Goal: Information Seeking & Learning: Learn about a topic

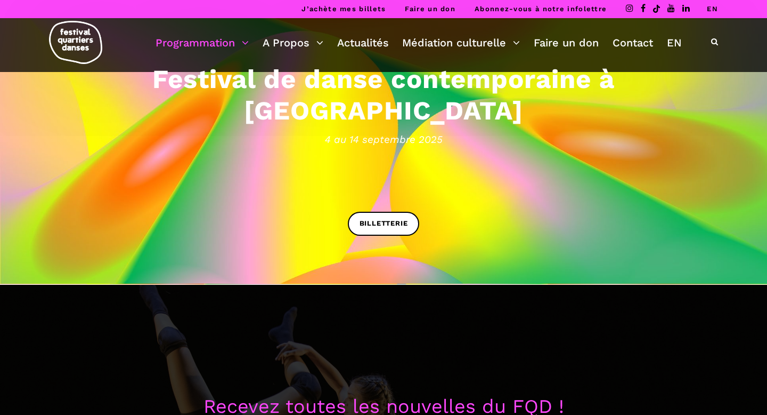
click at [222, 44] on link "Programmation" at bounding box center [202, 43] width 93 height 18
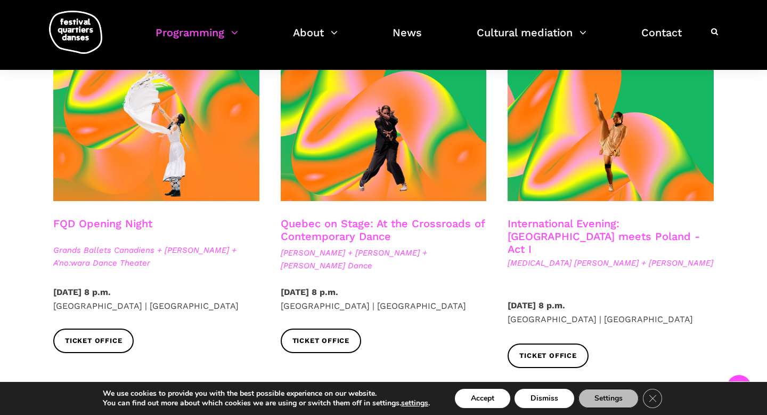
scroll to position [276, 0]
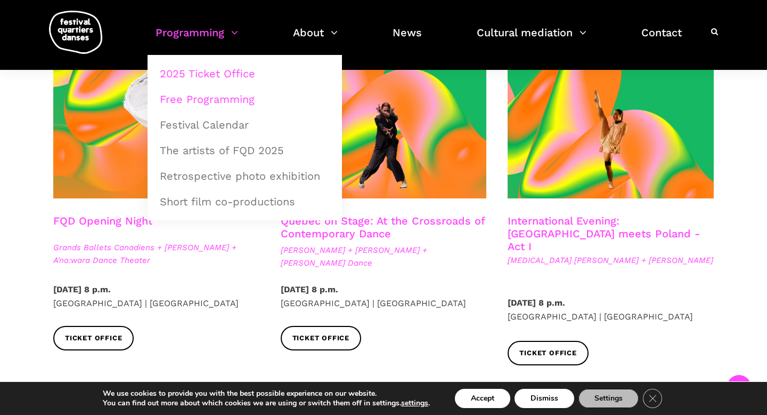
click at [209, 97] on font "Free Programming" at bounding box center [207, 99] width 95 height 13
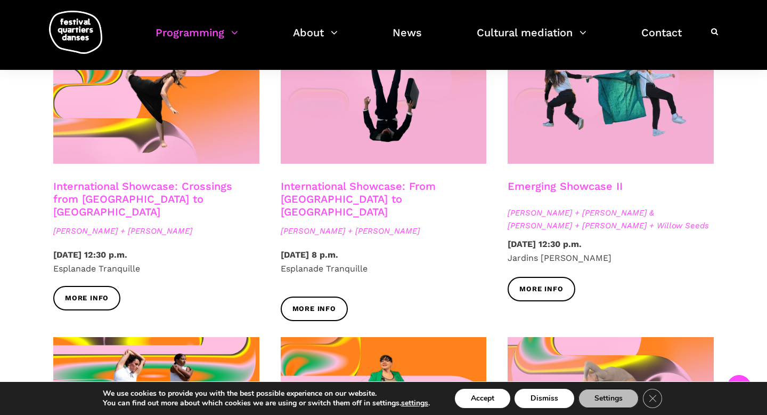
scroll to position [939, 0]
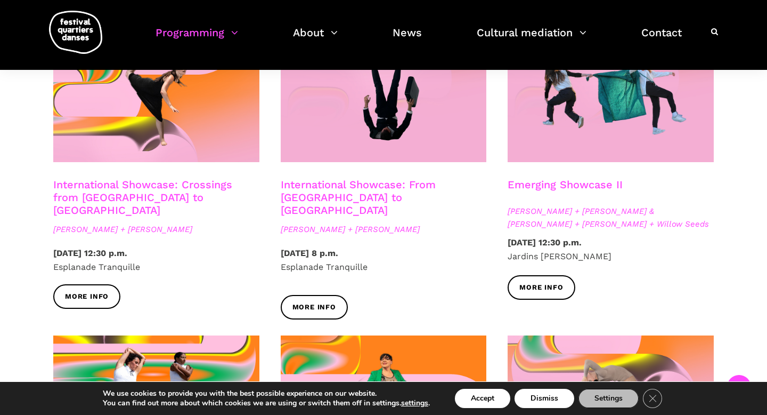
click at [296, 180] on font "International Showcase: From Montreal to Sweden" at bounding box center [358, 197] width 155 height 38
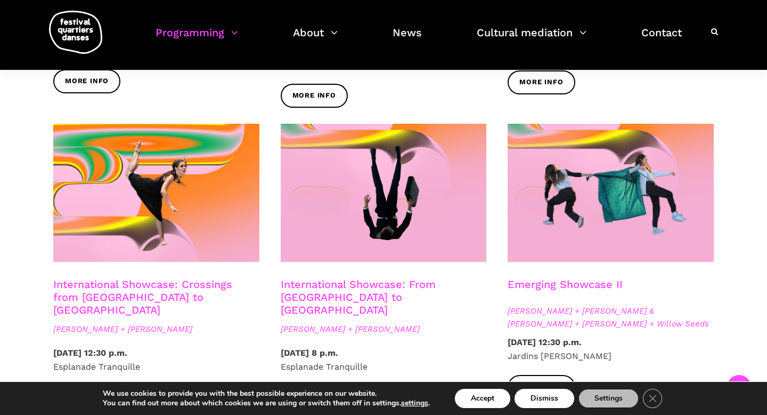
scroll to position [843, 0]
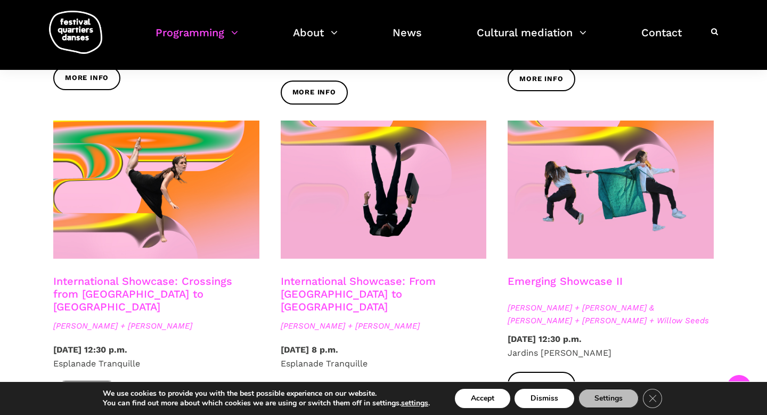
click at [540, 274] on font "Emerging Showcase II" at bounding box center [565, 280] width 115 height 13
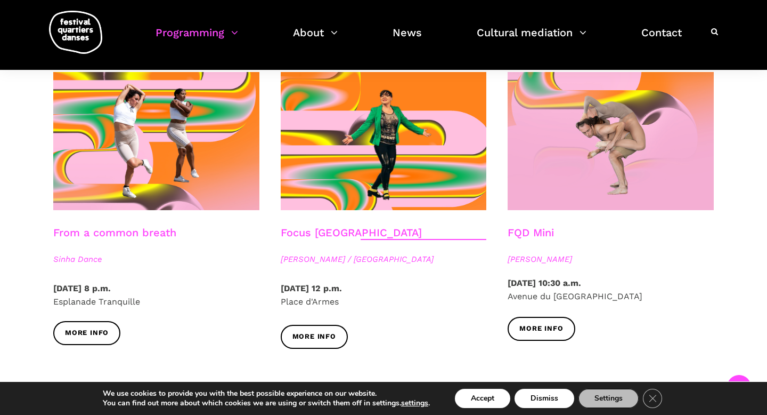
scroll to position [1200, 0]
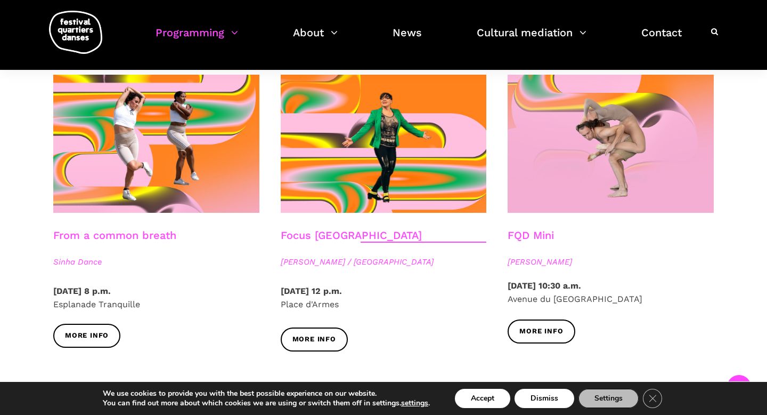
click at [525, 229] on font "FQD Mini" at bounding box center [531, 235] width 46 height 13
click at [328, 229] on font "Focus Poland" at bounding box center [351, 235] width 141 height 13
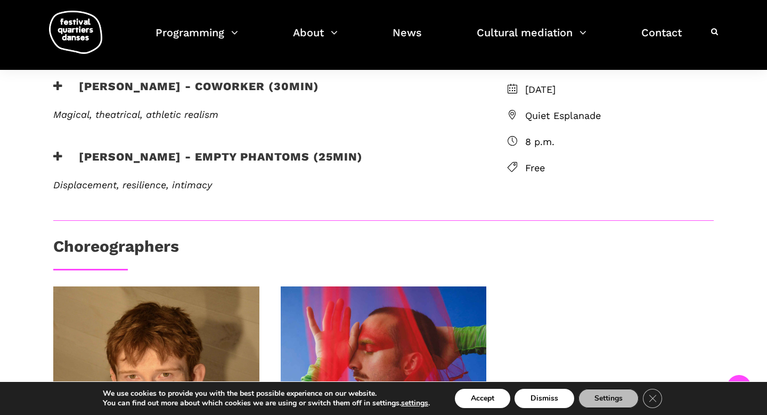
scroll to position [290, 0]
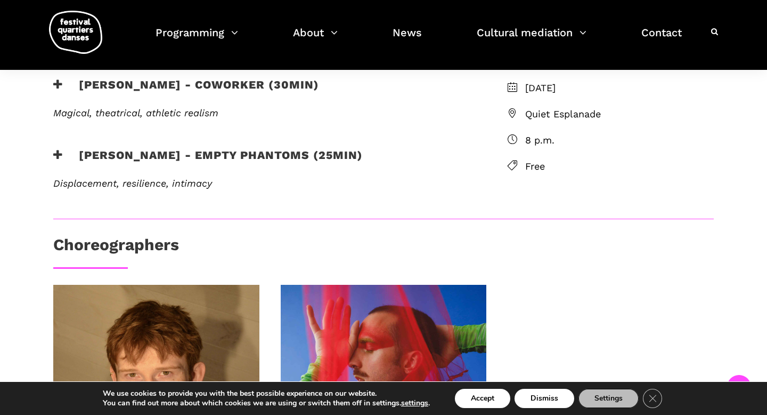
click at [80, 91] on font "Nicholas Bellefleur - coworker (30min)" at bounding box center [199, 84] width 240 height 13
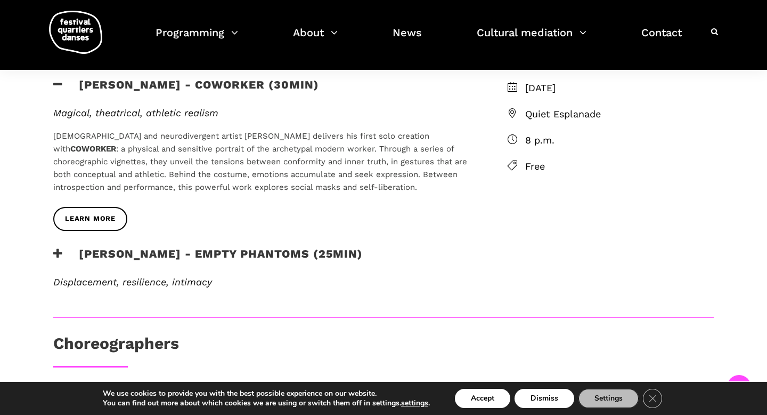
click at [164, 260] on font "Linus Jansner - Empty phantoms (25min)" at bounding box center [221, 253] width 284 height 13
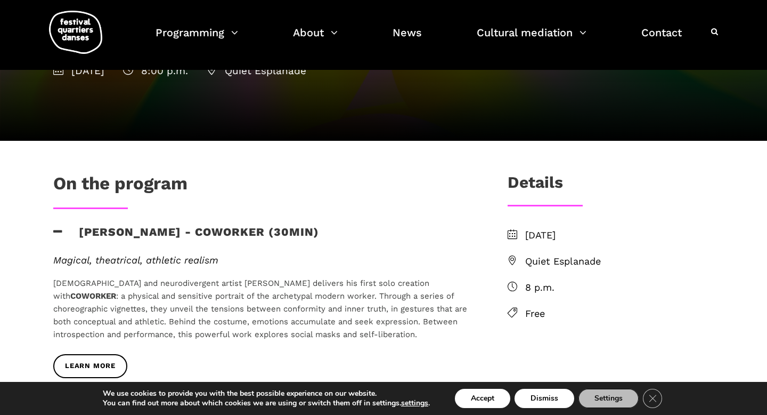
scroll to position [144, 0]
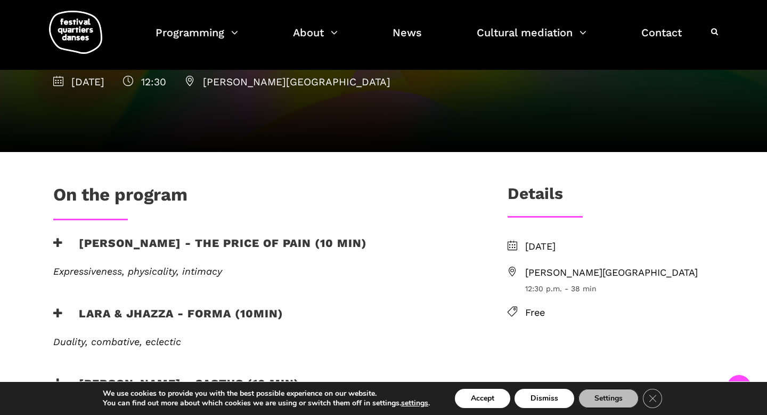
scroll to position [179, 0]
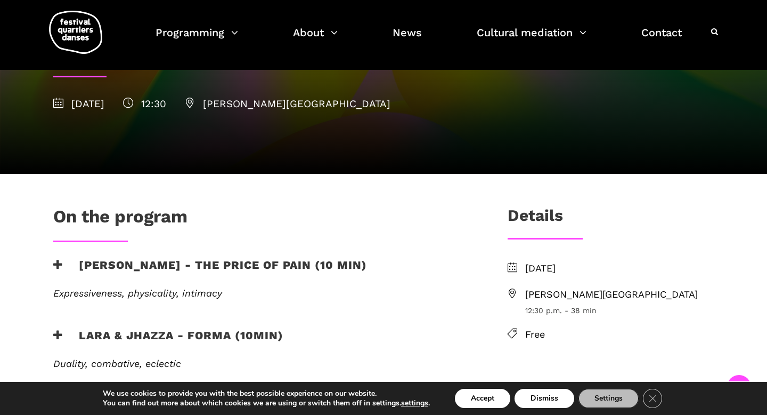
click at [527, 288] on font "Gamelin Gardens" at bounding box center [611, 293] width 173 height 11
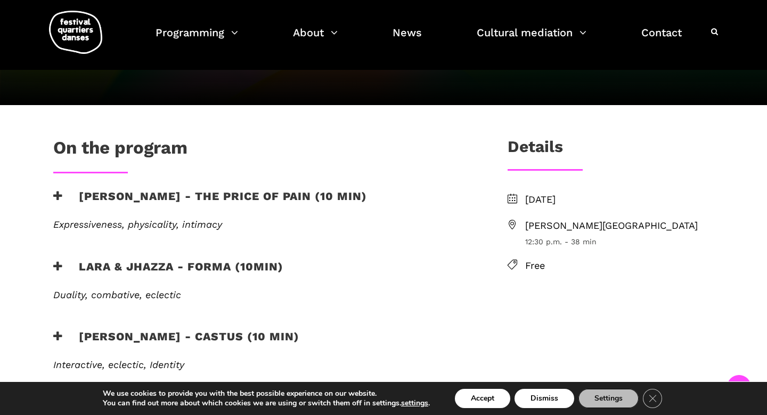
click at [516, 220] on icon at bounding box center [513, 225] width 10 height 10
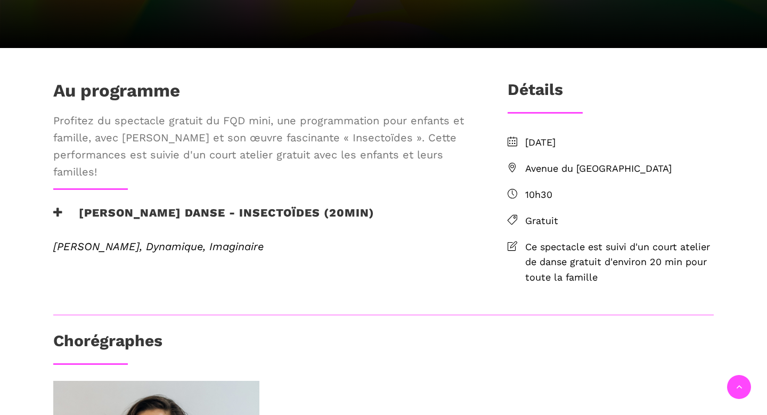
scroll to position [240, 0]
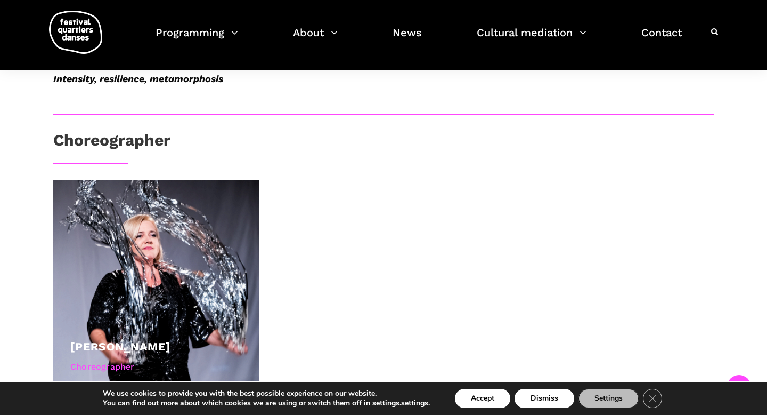
scroll to position [779, 0]
